Goal: Transaction & Acquisition: Purchase product/service

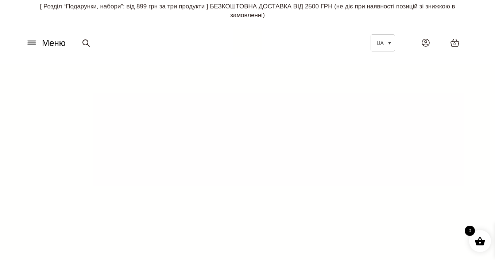
click at [36, 41] on icon at bounding box center [32, 43] width 12 height 8
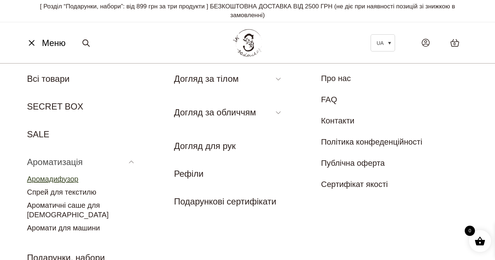
click at [72, 178] on link "Аромадифузор" at bounding box center [52, 179] width 51 height 8
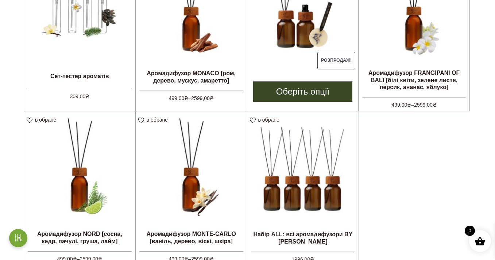
scroll to position [278, 0]
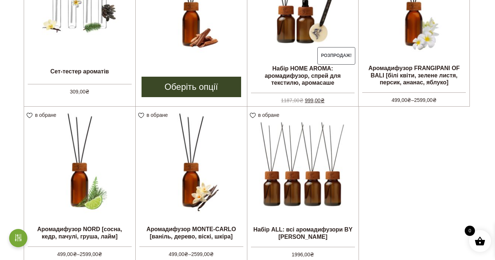
click at [182, 61] on link "Аромадифузор MONACO [ром, дерево, мускус, амаретто] 499,00 ₴ – 2599,00 ₴" at bounding box center [191, 4] width 111 height 116
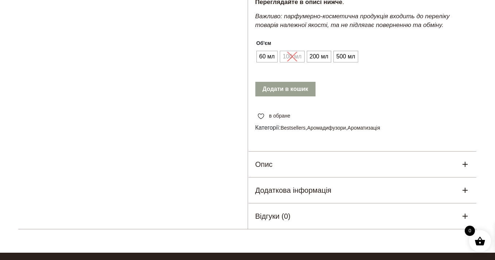
scroll to position [352, 0]
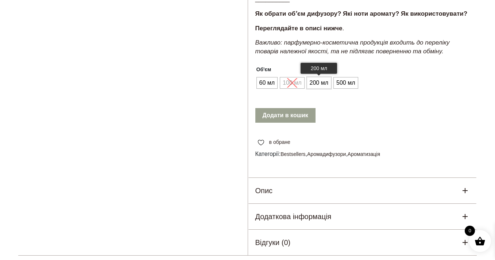
click at [330, 89] on span "200 мл" at bounding box center [319, 83] width 22 height 12
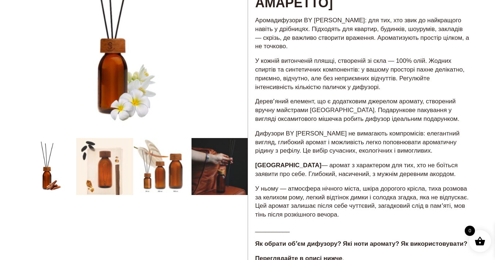
scroll to position [123, 0]
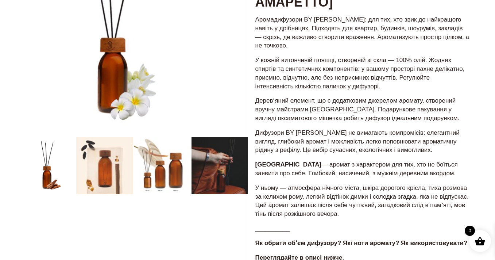
click at [217, 172] on div at bounding box center [132, 218] width 229 height 552
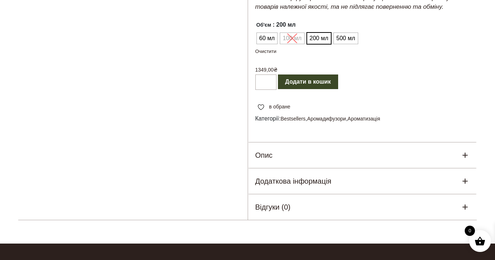
scroll to position [571, 0]
